Goal: Entertainment & Leisure: Consume media (video, audio)

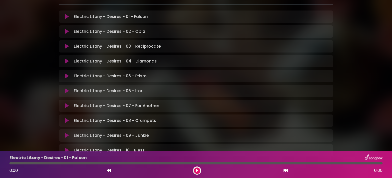
scroll to position [128, 0]
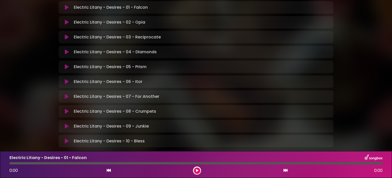
click at [195, 170] on button at bounding box center [197, 170] width 6 height 6
click at [88, 96] on p "Electric Litany - Desires - 07 - For Another Loading Track..." at bounding box center [117, 96] width 86 height 6
click at [286, 171] on icon at bounding box center [286, 170] width 4 height 4
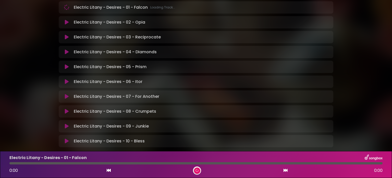
click at [286, 170] on icon at bounding box center [286, 170] width 4 height 4
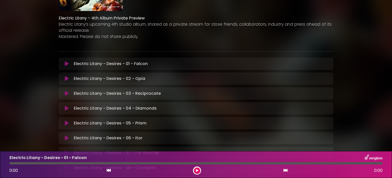
scroll to position [128, 0]
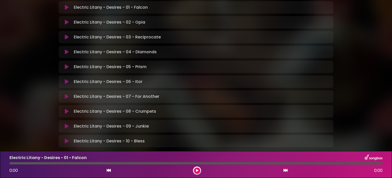
click at [66, 96] on icon at bounding box center [67, 96] width 4 height 5
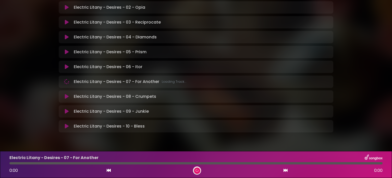
scroll to position [156, 0]
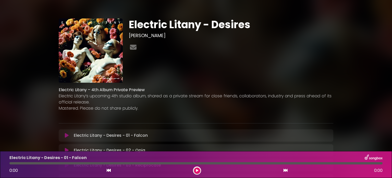
scroll to position [128, 0]
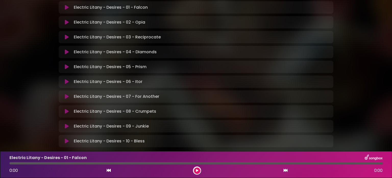
click at [66, 96] on icon at bounding box center [67, 96] width 4 height 5
